Goal: Task Accomplishment & Management: Manage account settings

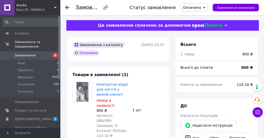
click at [208, 6] on span "Оплачено" at bounding box center [194, 7] width 27 height 9
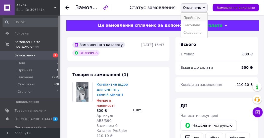
click at [199, 17] on li "Прийнято" at bounding box center [194, 18] width 26 height 8
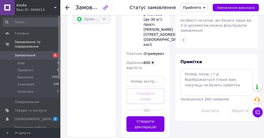
scroll to position [259, 0]
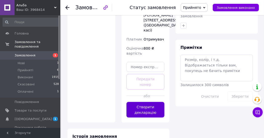
click at [147, 102] on button "Створити декларацію" at bounding box center [146, 110] width 38 height 16
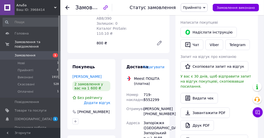
scroll to position [131, 0]
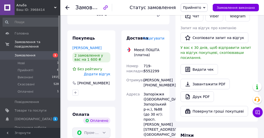
click at [26, 53] on span "Замовлення" at bounding box center [25, 55] width 21 height 5
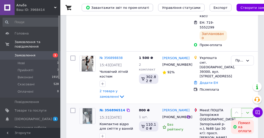
scroll to position [172, 0]
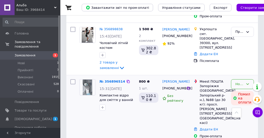
click at [246, 82] on icon at bounding box center [248, 84] width 4 height 4
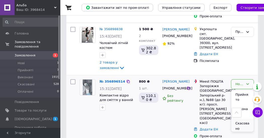
click at [242, 119] on li "Скасовано" at bounding box center [242, 126] width 22 height 14
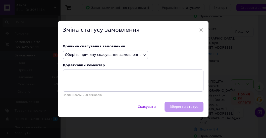
click at [134, 54] on span "Оберіть причину скасування замовлення" at bounding box center [106, 55] width 86 height 9
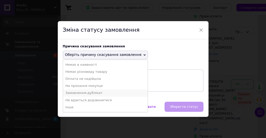
click at [91, 93] on li "Замовлення-дублікат" at bounding box center [105, 92] width 85 height 7
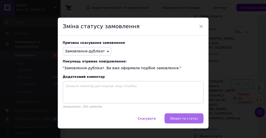
click at [191, 120] on span "Зберегти статус" at bounding box center [184, 118] width 28 height 4
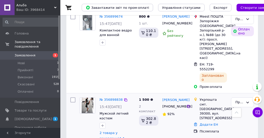
scroll to position [115, 0]
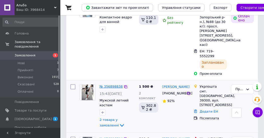
click at [114, 85] on link "№ 356898838" at bounding box center [111, 87] width 23 height 4
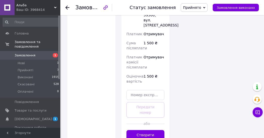
scroll to position [445, 0]
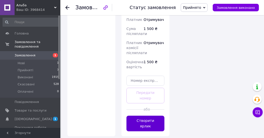
click at [144, 116] on button "Створити ярлик" at bounding box center [146, 124] width 38 height 16
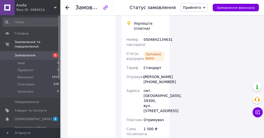
scroll to position [316, 0]
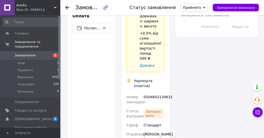
click at [29, 53] on span "Замовлення" at bounding box center [25, 55] width 21 height 5
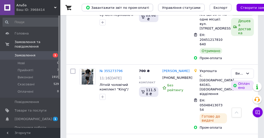
scroll to position [5787, 0]
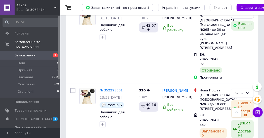
scroll to position [5814, 0]
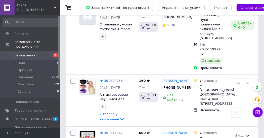
scroll to position [3693, 0]
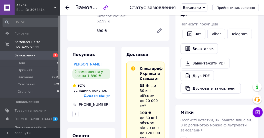
scroll to position [18, 0]
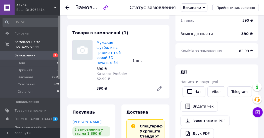
click at [25, 53] on span "Замовлення" at bounding box center [25, 55] width 21 height 5
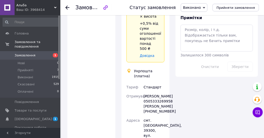
scroll to position [205, 0]
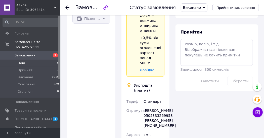
click at [24, 61] on span "Нові" at bounding box center [21, 63] width 7 height 5
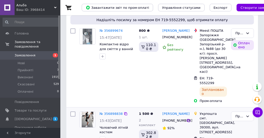
scroll to position [57, 0]
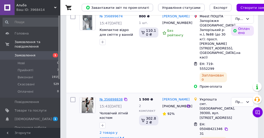
click at [112, 97] on link "№ 356898838" at bounding box center [111, 99] width 23 height 4
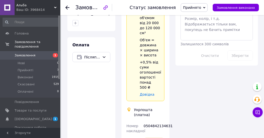
scroll to position [330, 0]
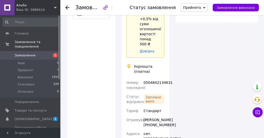
click at [28, 53] on span "Замовлення" at bounding box center [25, 55] width 21 height 5
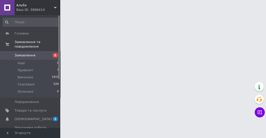
click at [28, 53] on span "Замовлення" at bounding box center [25, 55] width 21 height 5
